Goal: Transaction & Acquisition: Download file/media

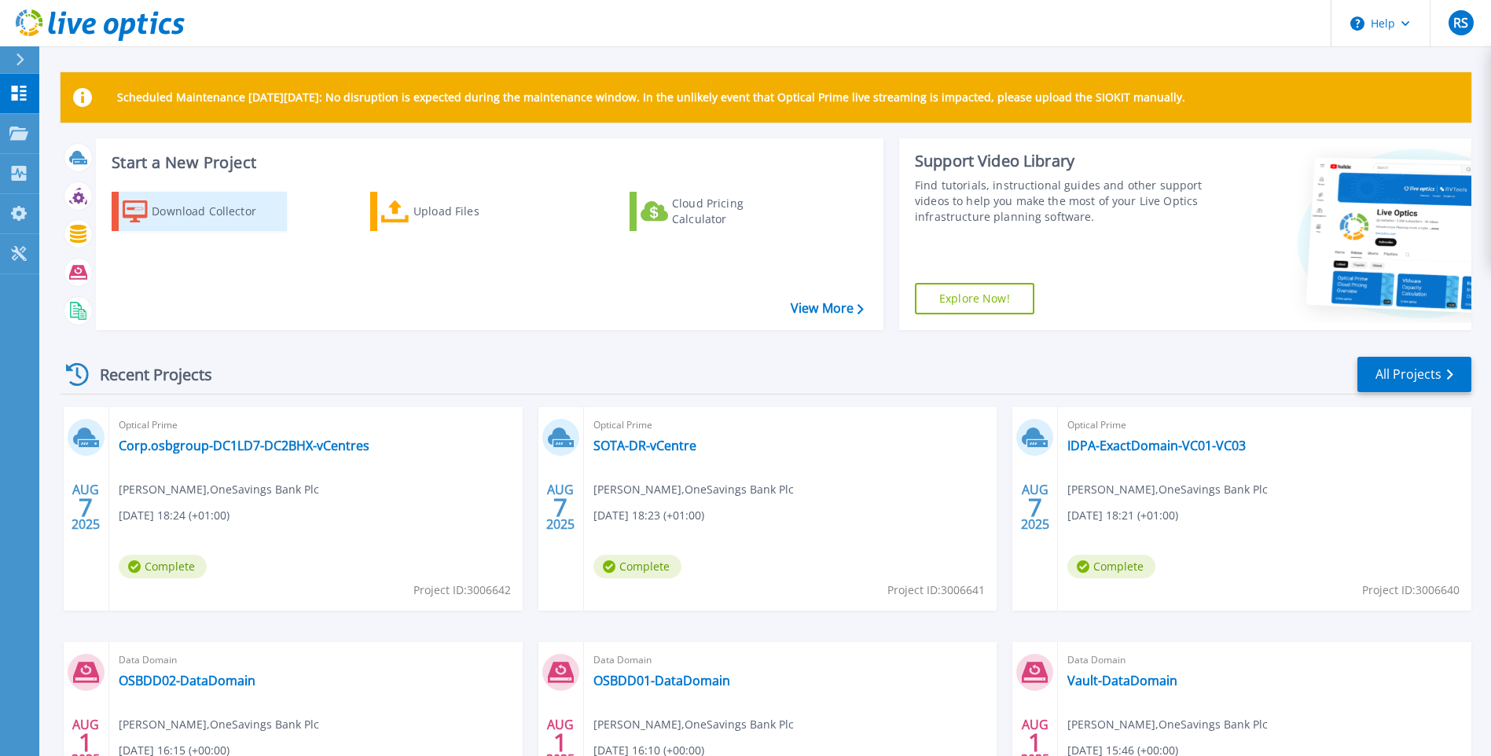
click at [182, 207] on div "Download Collector" at bounding box center [215, 211] width 126 height 31
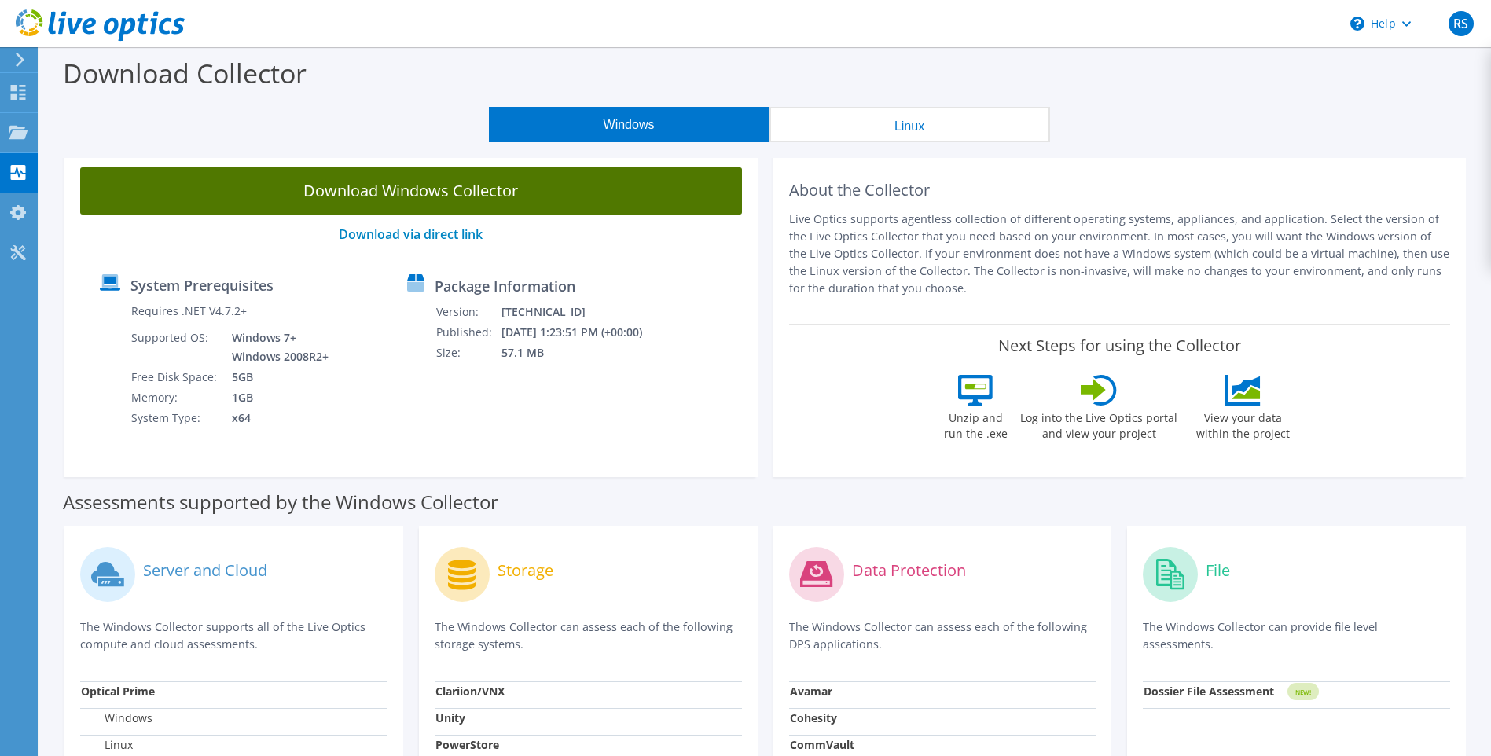
click at [578, 192] on link "Download Windows Collector" at bounding box center [411, 190] width 662 height 47
